Goal: Task Accomplishment & Management: Complete application form

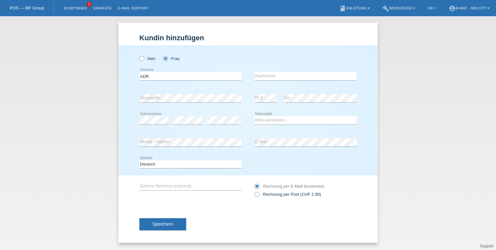
drag, startPoint x: 161, startPoint y: 76, endPoint x: 46, endPoint y: 69, distance: 115.7
click at [56, 67] on div "Kund*in hinzufügen Kunde hinzufügen Kundin hinzufügen Herr Frau ADR error Vorna…" at bounding box center [248, 133] width 496 height 234
click at [495, 90] on div "Kund*in hinzufügen Kunde hinzufügen Kundin hinzufügen Herr Frau error Vorname e…" at bounding box center [248, 133] width 496 height 234
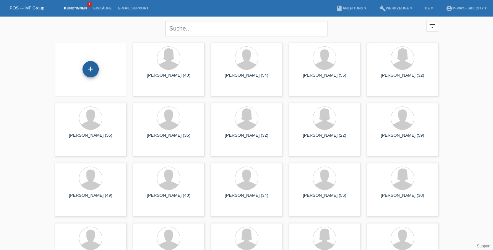
click at [94, 69] on div "+" at bounding box center [91, 69] width 16 height 11
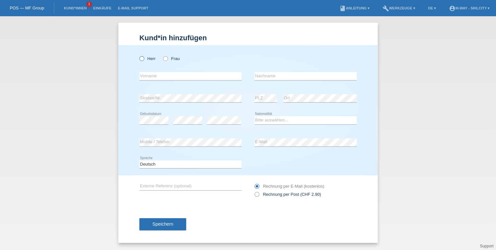
click at [139, 55] on icon at bounding box center [139, 55] width 0 height 0
click at [141, 59] on input "Herr" at bounding box center [142, 58] width 4 height 4
radio input "true"
click at [171, 78] on input "text" at bounding box center [191, 76] width 102 height 8
click at [231, 49] on div "Herr Frau" at bounding box center [191, 55] width 102 height 20
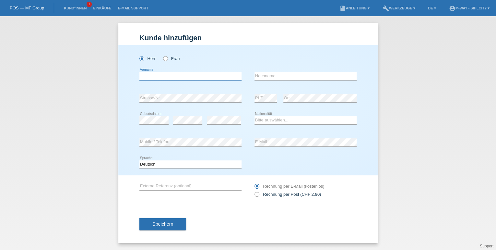
click at [156, 74] on input "text" at bounding box center [191, 76] width 102 height 8
type input "Seco"
type input "j"
type input "Jassi"
click at [272, 119] on select "Bitte auswählen... Schweiz Deutschland Liechtenstein Österreich ------------ Af…" at bounding box center [306, 120] width 102 height 8
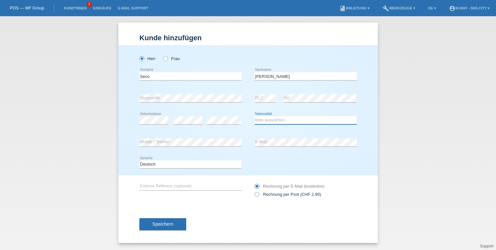
select select "PT"
click at [255, 116] on select "Bitte auswählen... Schweiz Deutschland Liechtenstein Österreich ------------ Af…" at bounding box center [306, 120] width 102 height 8
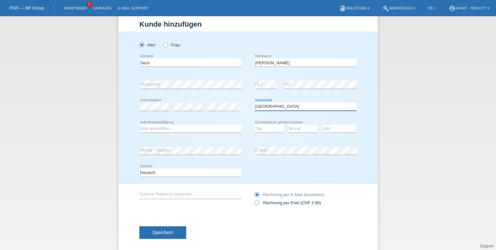
scroll to position [21, 0]
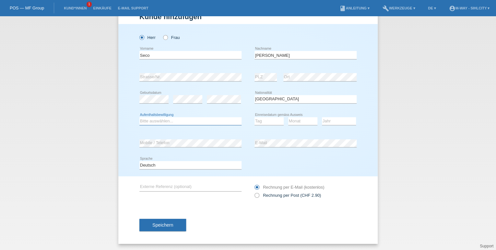
click at [164, 122] on select "Bitte auswählen... C B B - Flüchtlingsstatus Andere" at bounding box center [191, 121] width 102 height 8
select select "B"
click at [140, 117] on select "Bitte auswählen... C B B - Flüchtlingsstatus Andere" at bounding box center [191, 121] width 102 height 8
click at [266, 121] on select "Tag 01 02 03 04 05 06 07 08 09 10 11" at bounding box center [269, 121] width 29 height 8
select select "01"
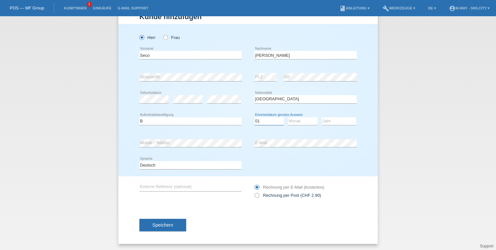
click at [255, 117] on select "Tag 01 02 03 04 05 06 07 08 09 10 11" at bounding box center [269, 121] width 29 height 8
click at [289, 116] on div "Monat 01 02 03 04 05 06 07 08 09 10 11 12 error" at bounding box center [302, 121] width 29 height 22
click at [290, 121] on select "Monat 01 02 03 04 05 06 07 08 09 10 11" at bounding box center [302, 121] width 29 height 8
select select "08"
click at [288, 117] on select "Monat 01 02 03 04 05 06 07 08 09 10 11" at bounding box center [302, 121] width 29 height 8
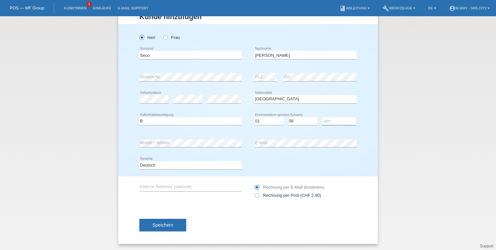
click at [328, 120] on select "Jahr 2025 2024 2023 2022 2021 2020 2019 2018 2017 2016 2015 2014 2013 2012 2011…" at bounding box center [339, 121] width 34 height 8
select select "2021"
click at [322, 117] on select "Jahr 2025 2024 2023 2022 2021 2020 2019 2018 2017 2016 2015 2014 2013 2012 2011…" at bounding box center [339, 121] width 34 height 8
click at [262, 139] on div "error E-Mail" at bounding box center [306, 143] width 102 height 22
click at [188, 166] on select "Deutsch Français Italiano English" at bounding box center [191, 165] width 102 height 8
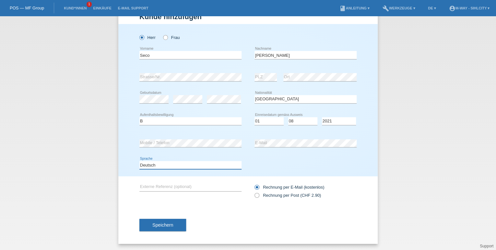
select select "en"
click at [140, 161] on select "Deutsch Français Italiano English" at bounding box center [191, 165] width 102 height 8
click at [153, 224] on span "Speichern" at bounding box center [162, 224] width 21 height 5
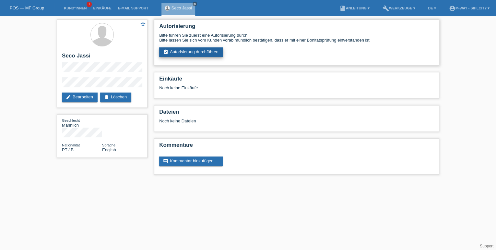
click at [188, 52] on link "assignment_turned_in Autorisierung durchführen" at bounding box center [191, 52] width 64 height 10
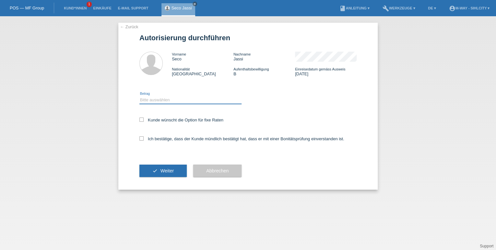
click at [149, 100] on select "Bitte auswählen CHF 1.00 - CHF 499.00 CHF 500.00 - CHF 1'999.00 CHF 2'000.00 - …" at bounding box center [191, 100] width 102 height 8
select select "3"
click at [140, 96] on select "Bitte auswählen CHF 1.00 - CHF 499.00 CHF 500.00 - CHF 1'999.00 CHF 2'000.00 - …" at bounding box center [191, 100] width 102 height 8
click at [138, 119] on div "← Zurück Autorisierung durchführen Vorname Seco Nachname Jassi Nationalität Por…" at bounding box center [248, 106] width 260 height 167
click at [140, 119] on icon at bounding box center [142, 119] width 4 height 4
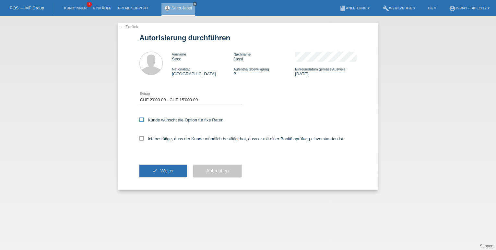
click at [140, 119] on input "Kunde wünscht die Option für fixe Raten" at bounding box center [142, 119] width 4 height 4
checkbox input "true"
click at [142, 138] on icon at bounding box center [142, 138] width 4 height 4
click at [142, 138] on input "Ich bestätige, dass der Kunde mündlich bestätigt hat, dass er mit einer Bonität…" at bounding box center [142, 138] width 4 height 4
checkbox input "true"
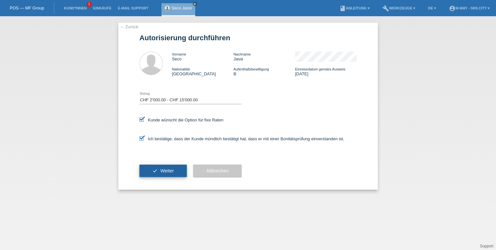
click at [166, 167] on button "check Weiter" at bounding box center [163, 171] width 47 height 12
